Goal: Transaction & Acquisition: Obtain resource

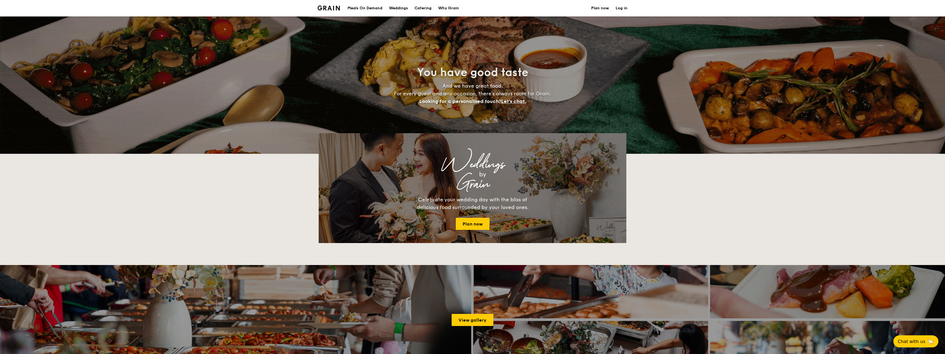
select select
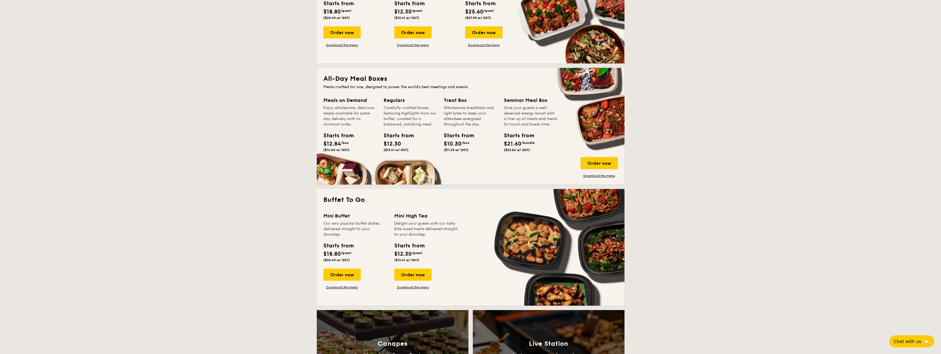
scroll to position [220, 0]
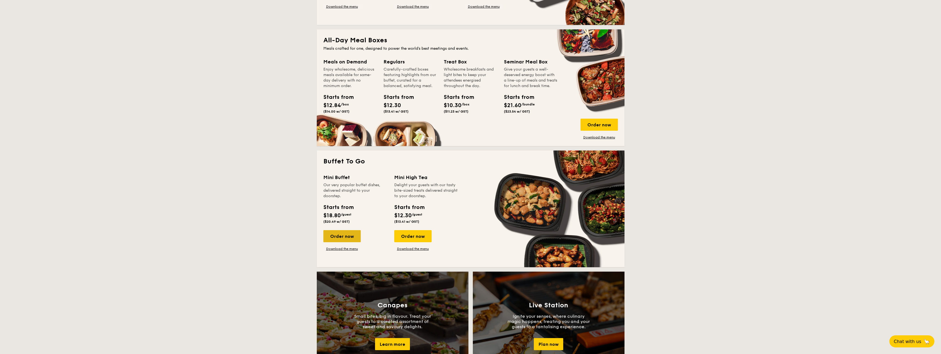
click at [340, 240] on div "Order now" at bounding box center [341, 236] width 37 height 12
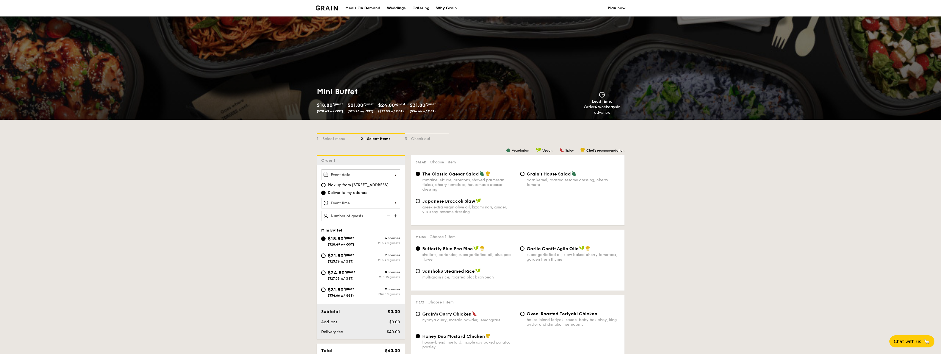
select select
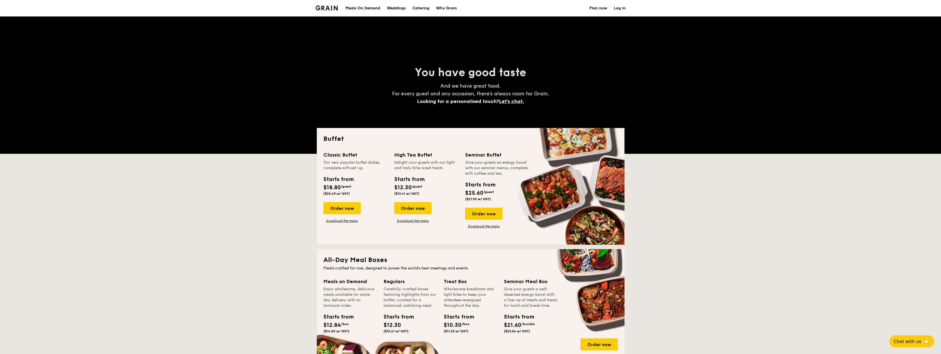
scroll to position [699, 0]
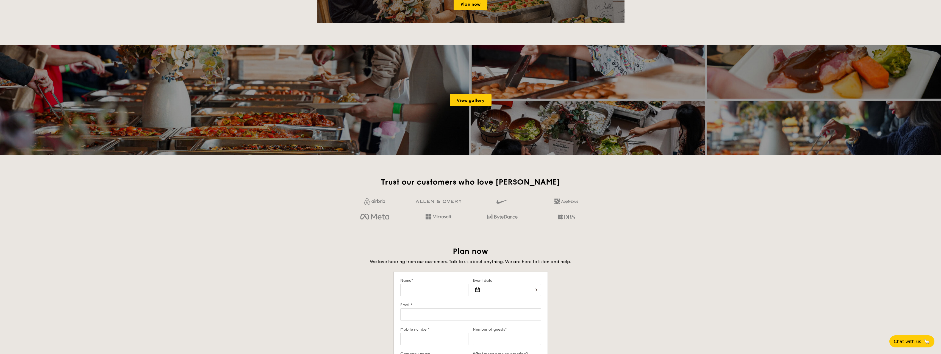
click at [542, 222] on div at bounding box center [470, 209] width 255 height 31
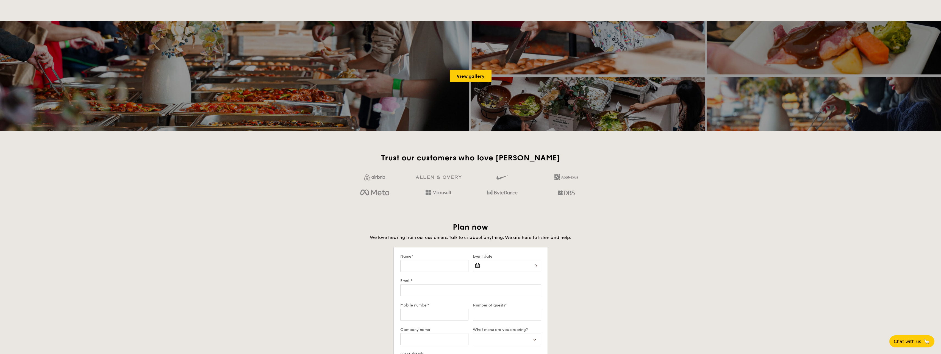
scroll to position [736, 0]
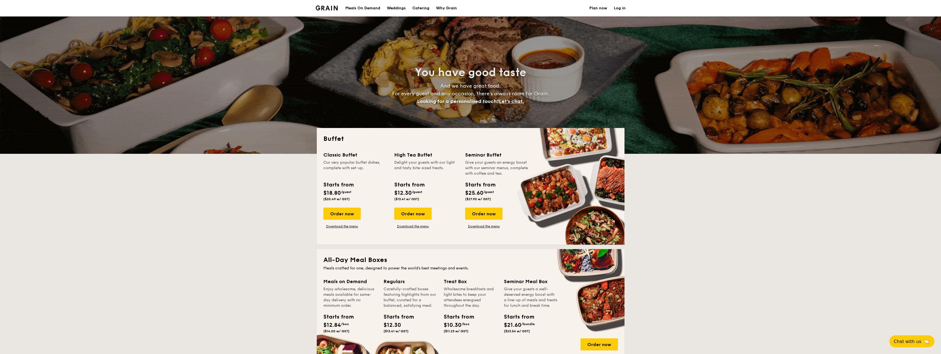
select select
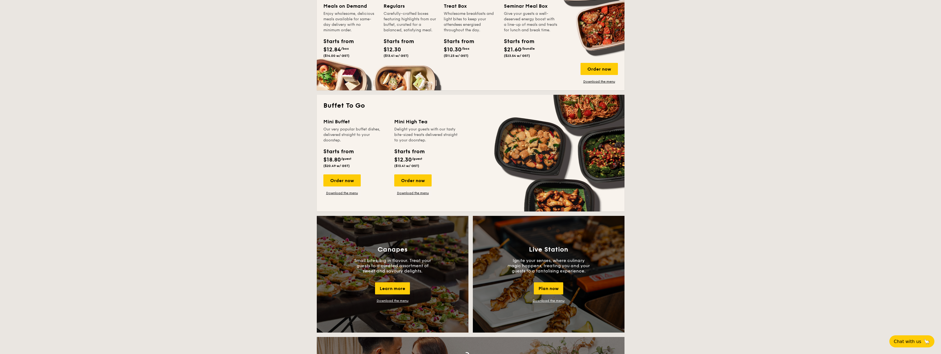
scroll to position [293, 0]
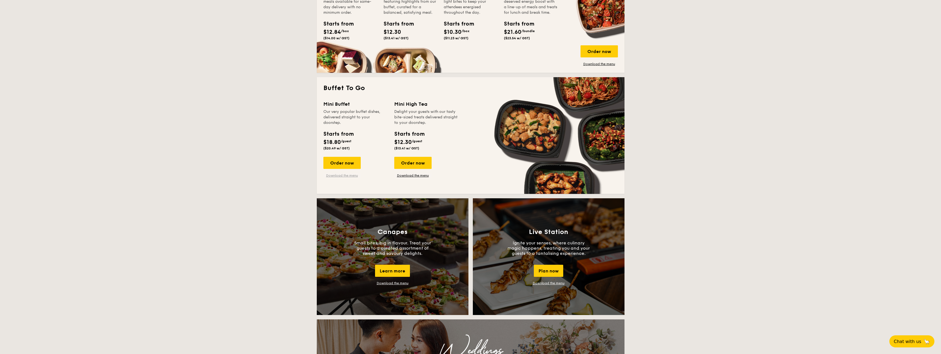
click at [342, 174] on link "Download the menu" at bounding box center [341, 175] width 37 height 4
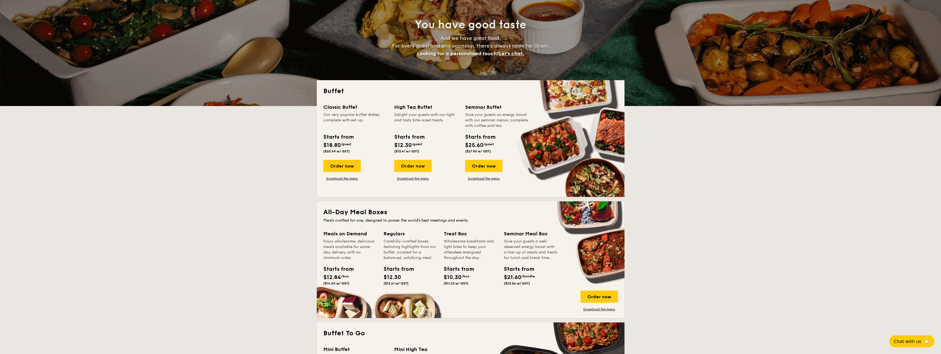
scroll to position [0, 0]
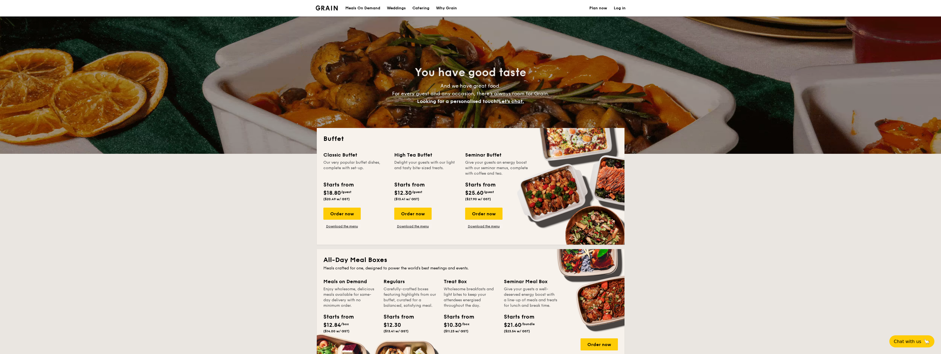
click at [325, 12] on li at bounding box center [329, 8] width 27 height 16
click at [331, 4] on li at bounding box center [329, 8] width 27 height 16
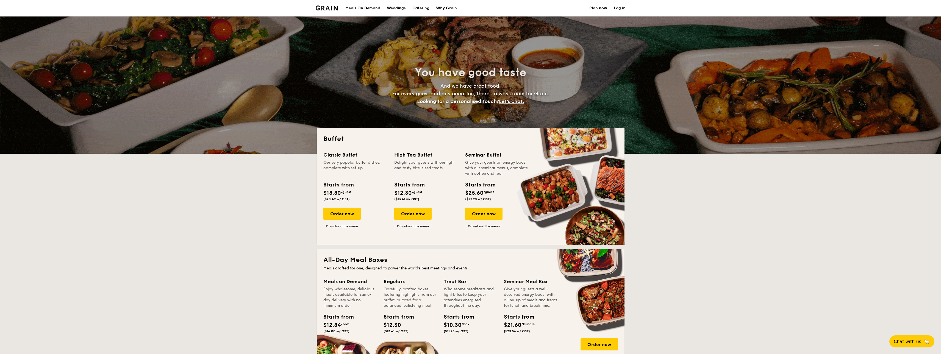
click at [333, 7] on img at bounding box center [327, 7] width 22 height 5
